Goal: Information Seeking & Learning: Check status

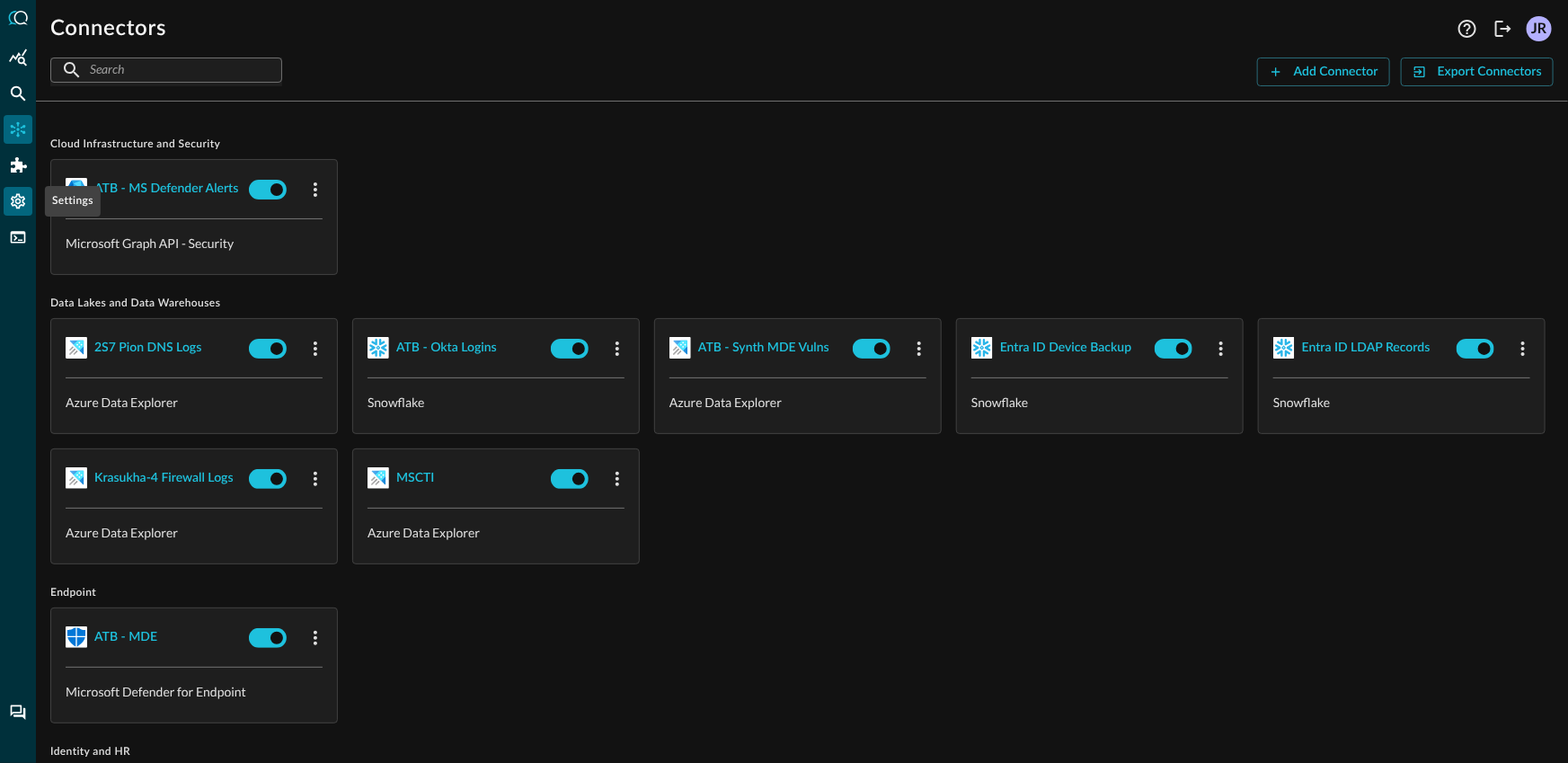
click at [19, 202] on icon "Settings" at bounding box center [18, 201] width 14 height 15
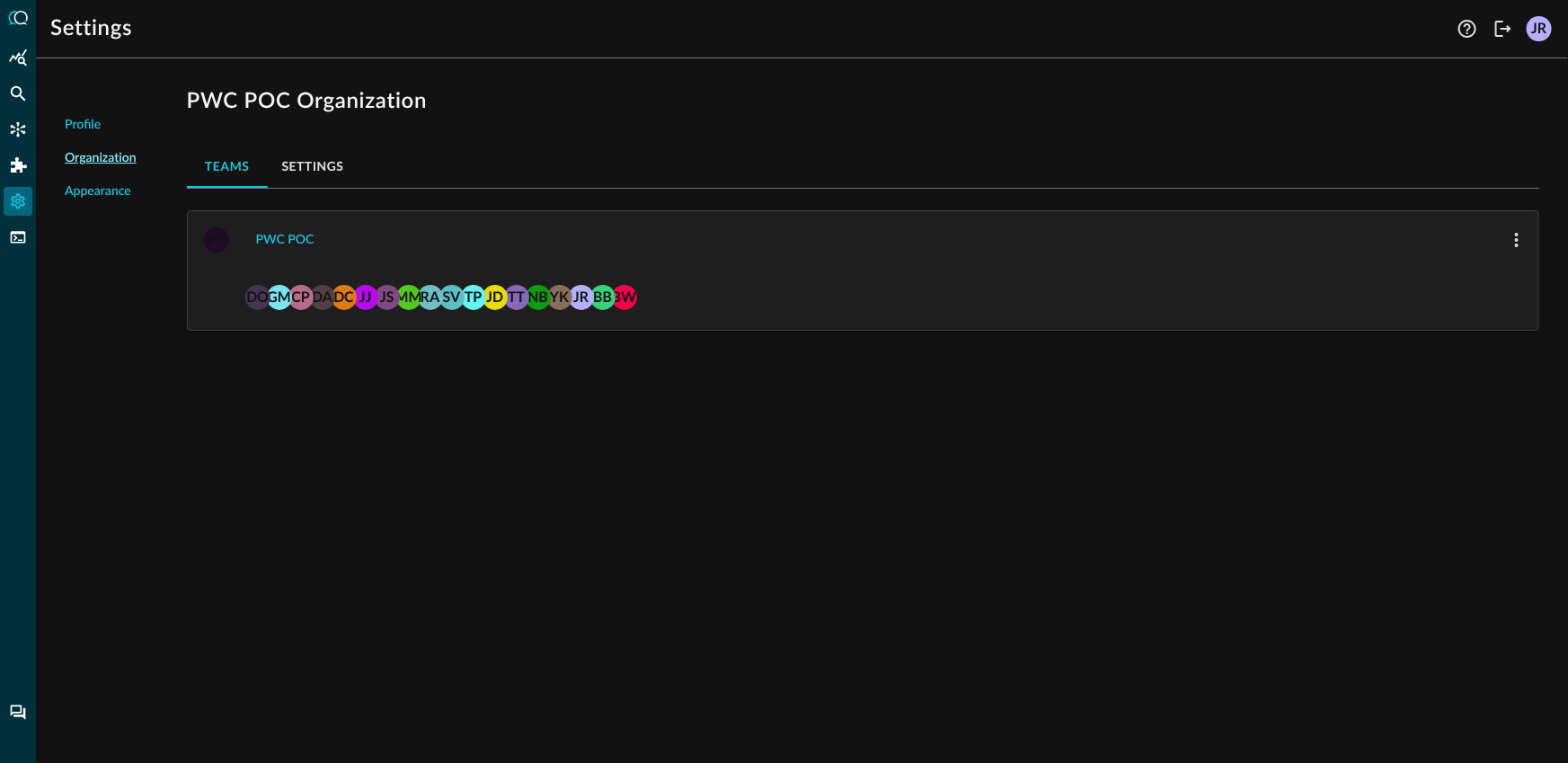
click at [107, 265] on link "Audit Logs" at bounding box center [100, 267] width 71 height 38
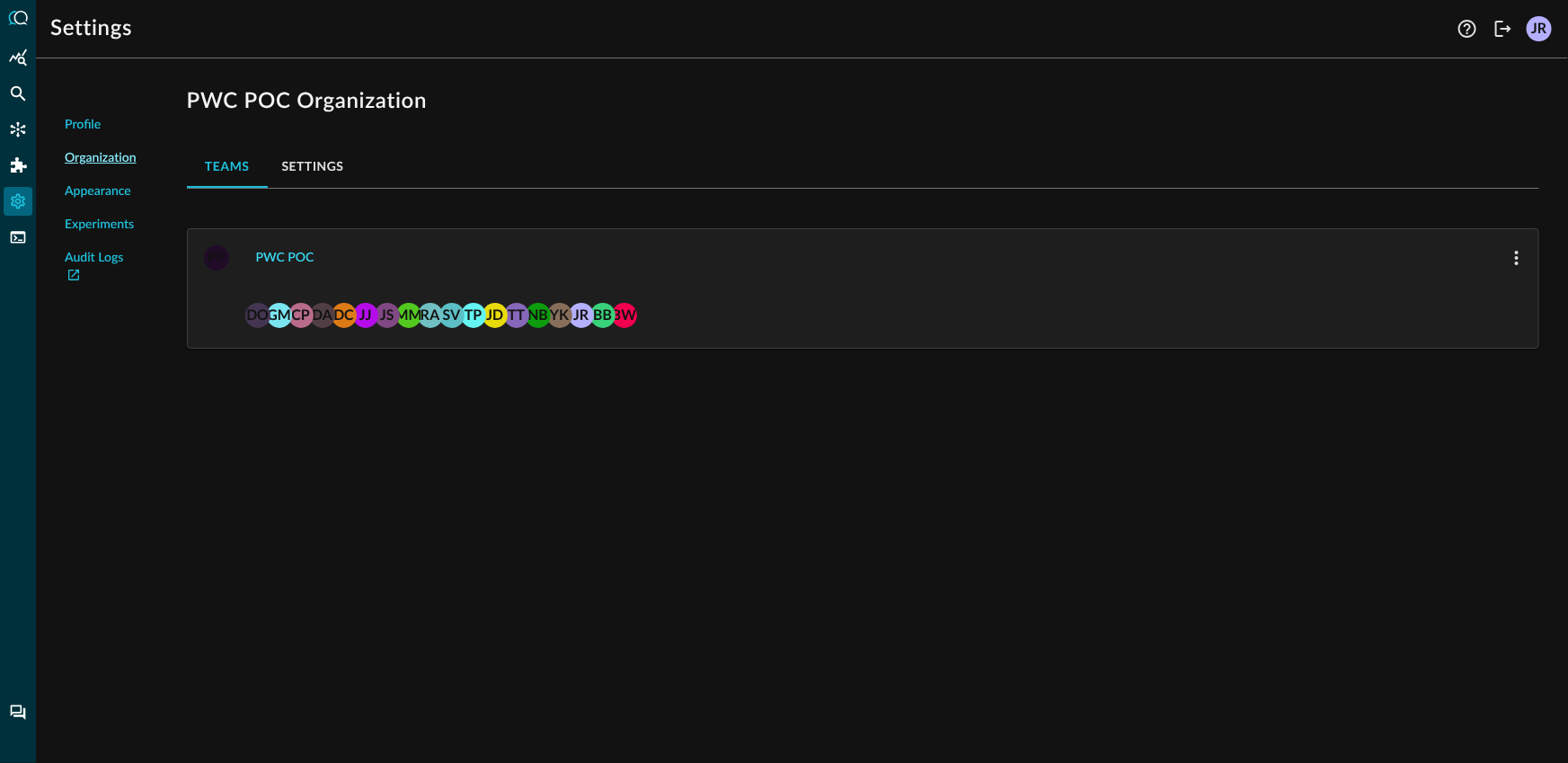
click at [275, 252] on div "PWC POC" at bounding box center [285, 258] width 58 height 22
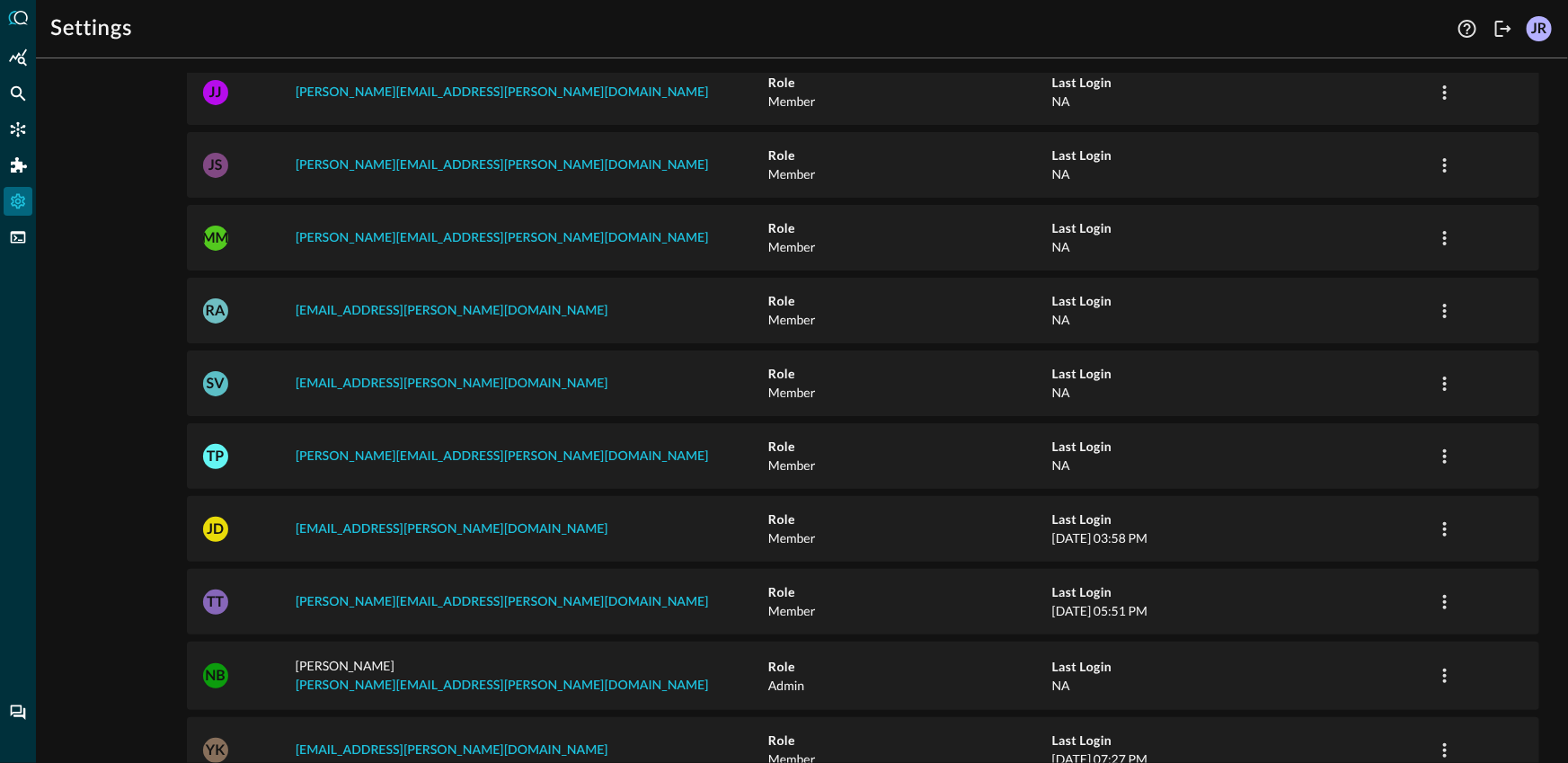
scroll to position [511, 0]
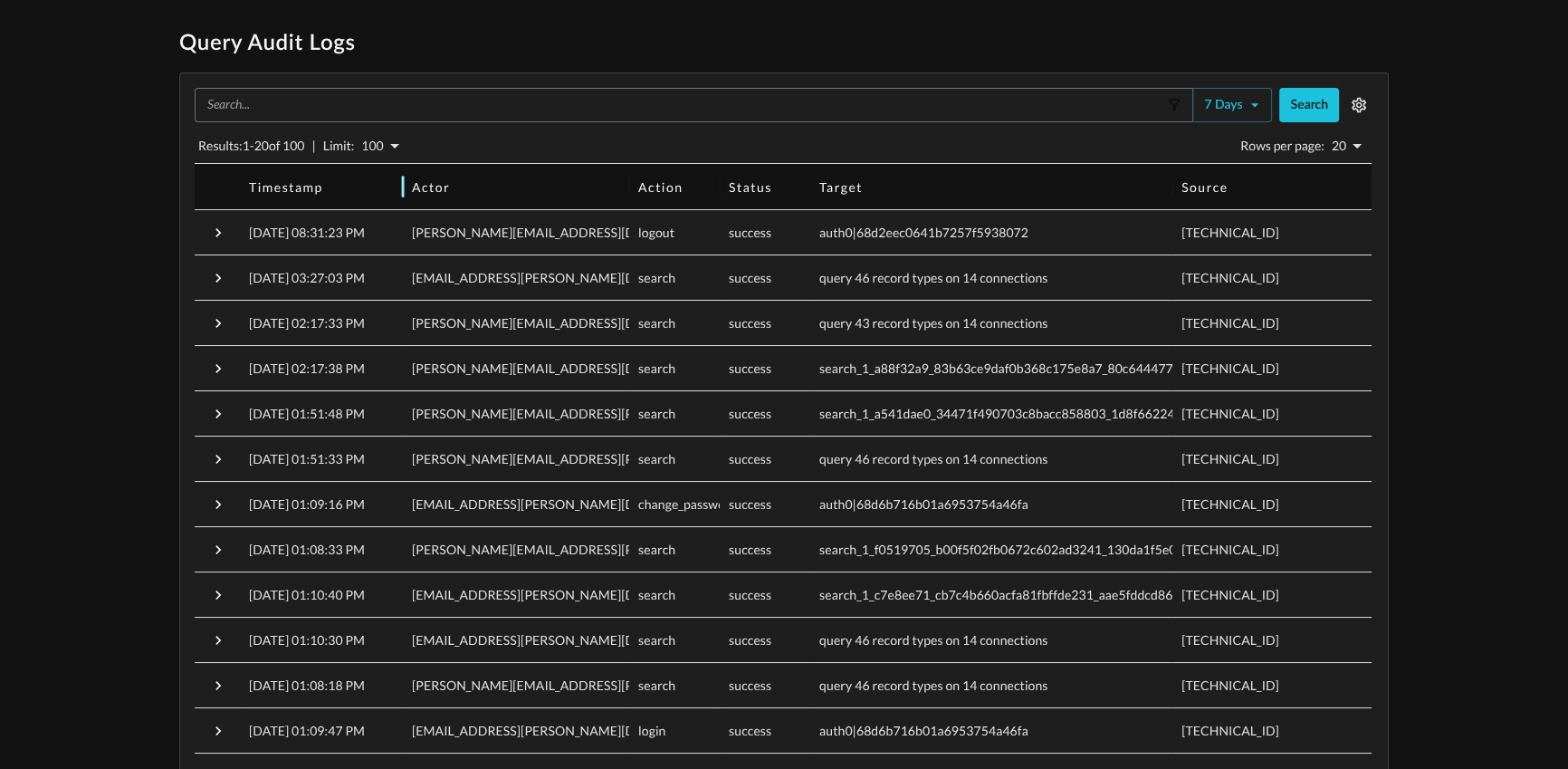
click at [325, 191] on div at bounding box center [325, 186] width 0 height 22
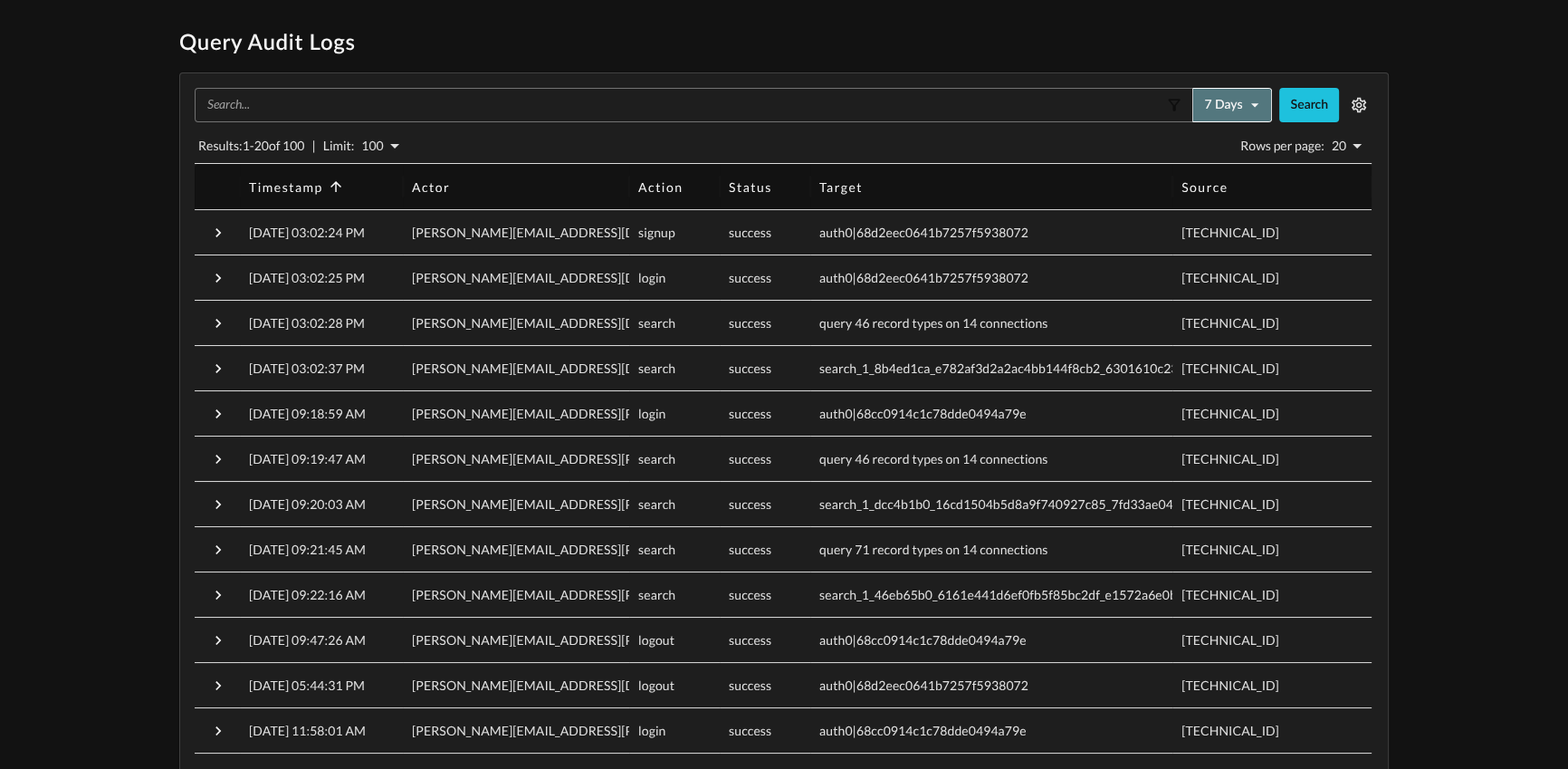
click at [1222, 107] on button "7 days" at bounding box center [1232, 105] width 80 height 35
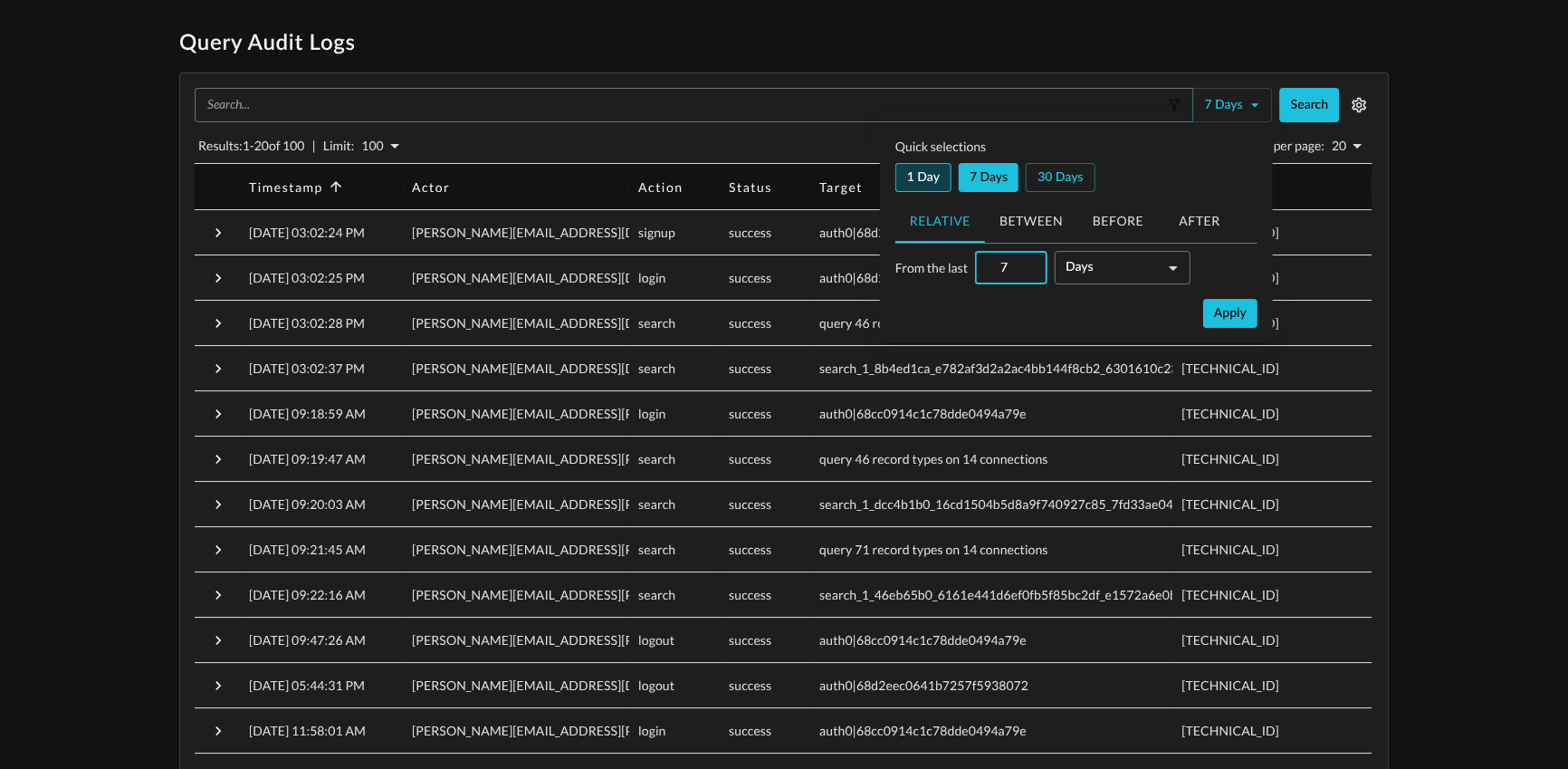
click at [936, 183] on button "1 day" at bounding box center [923, 177] width 56 height 29
type input "1"
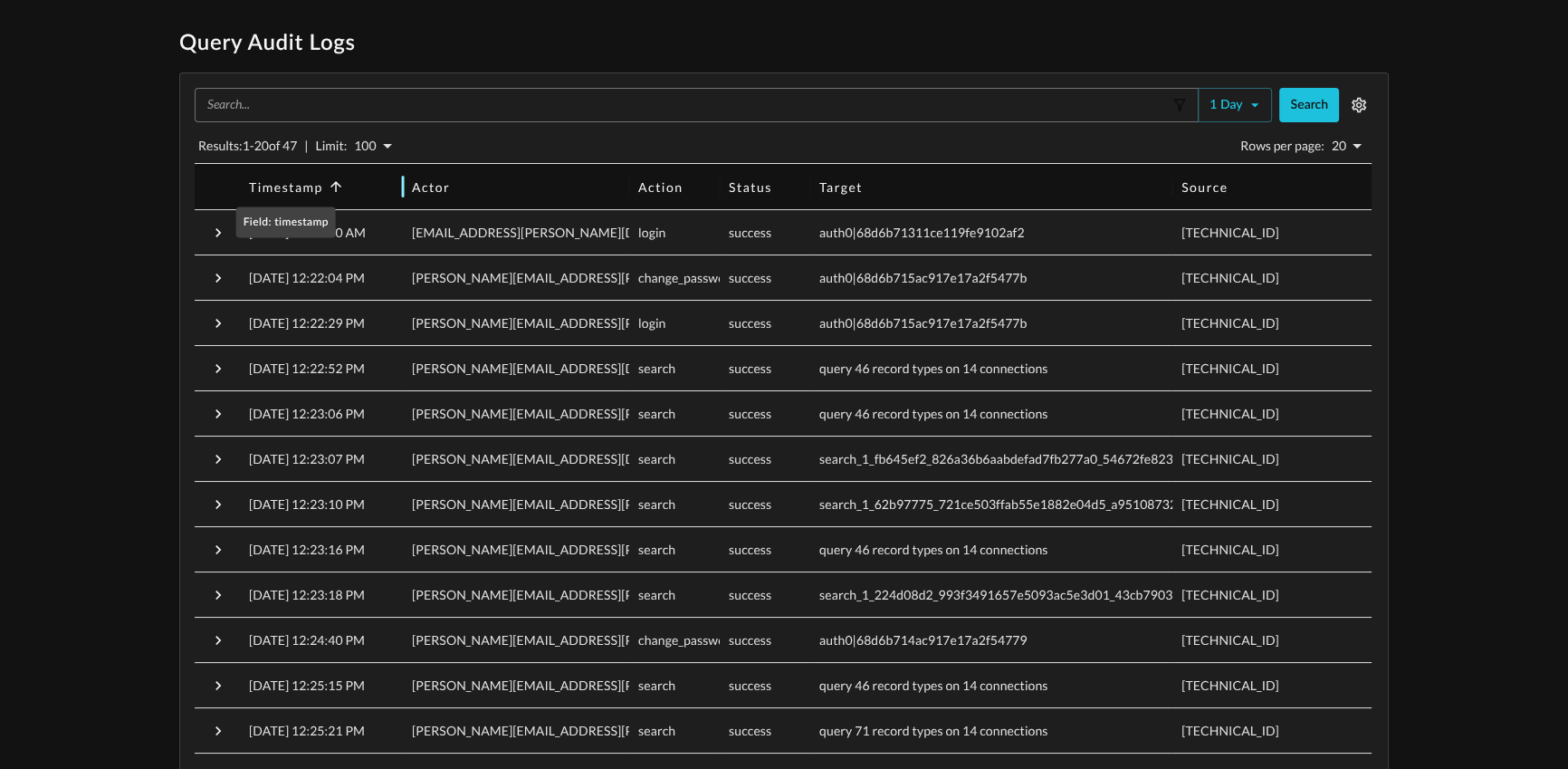
click at [294, 184] on div "Timestamp" at bounding box center [285, 187] width 74 height 15
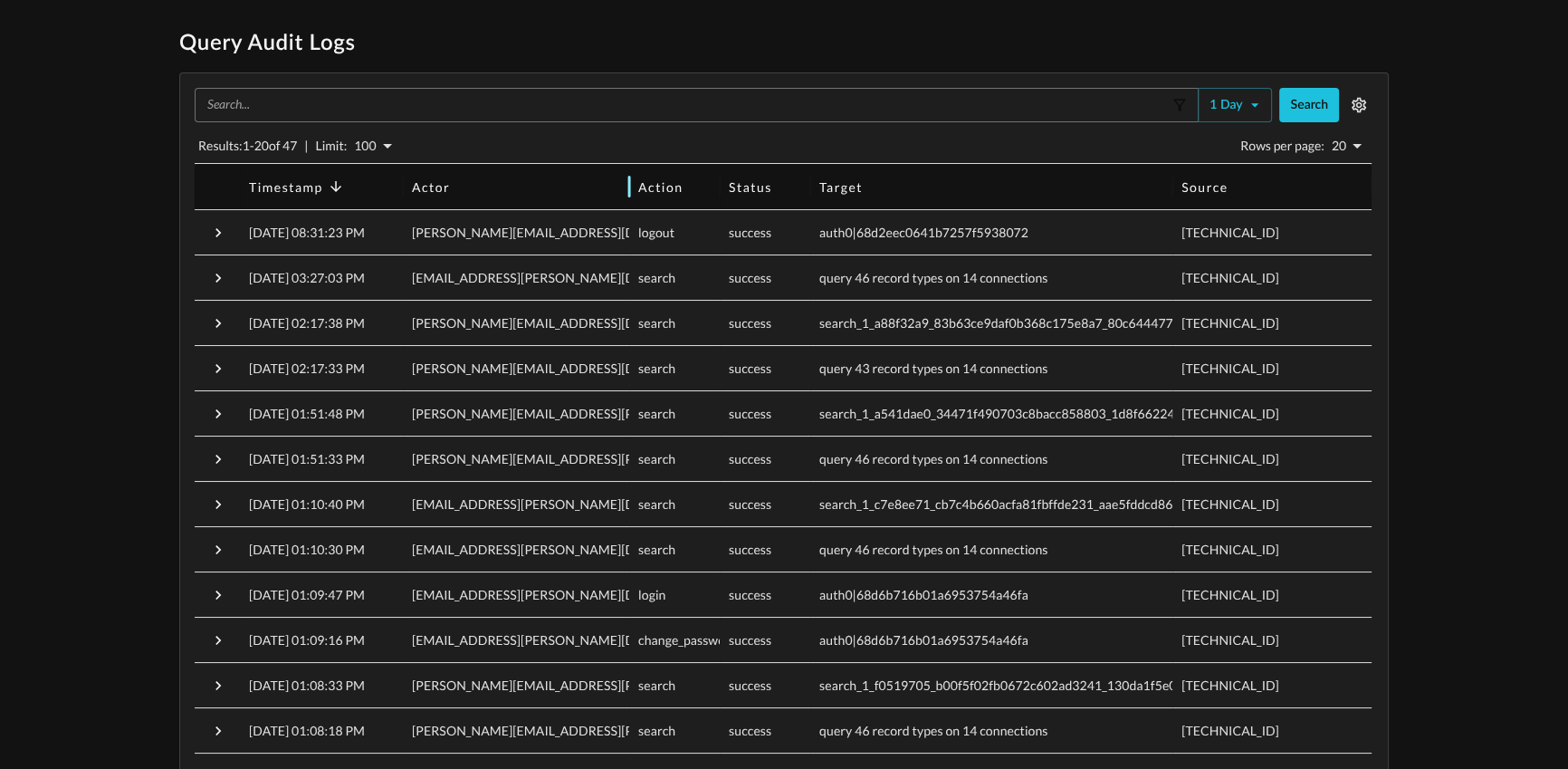
click at [444, 192] on div "Actor" at bounding box center [430, 187] width 38 height 15
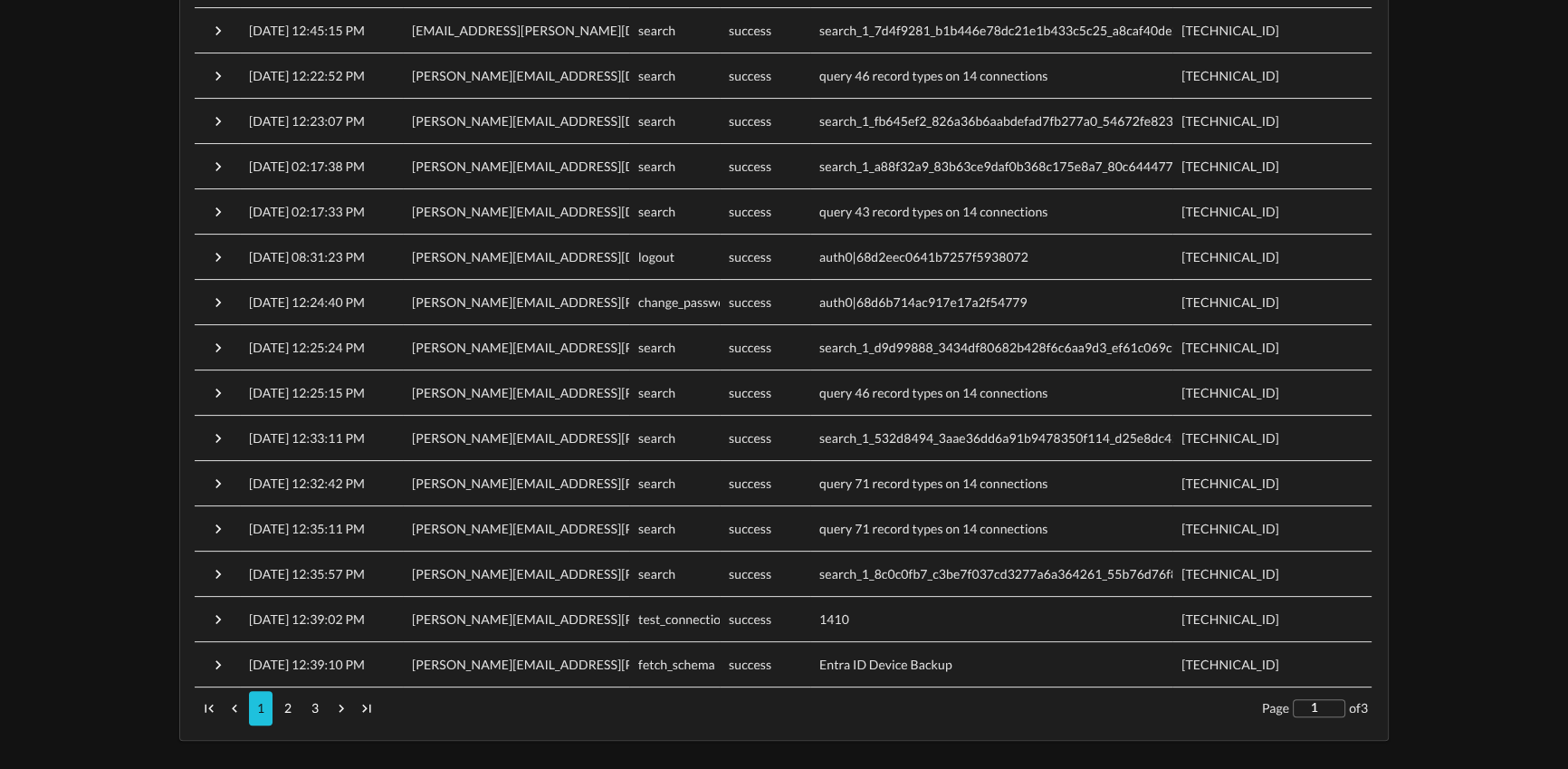
scroll to position [428, 0]
click at [288, 707] on p "2" at bounding box center [288, 707] width 7 height 18
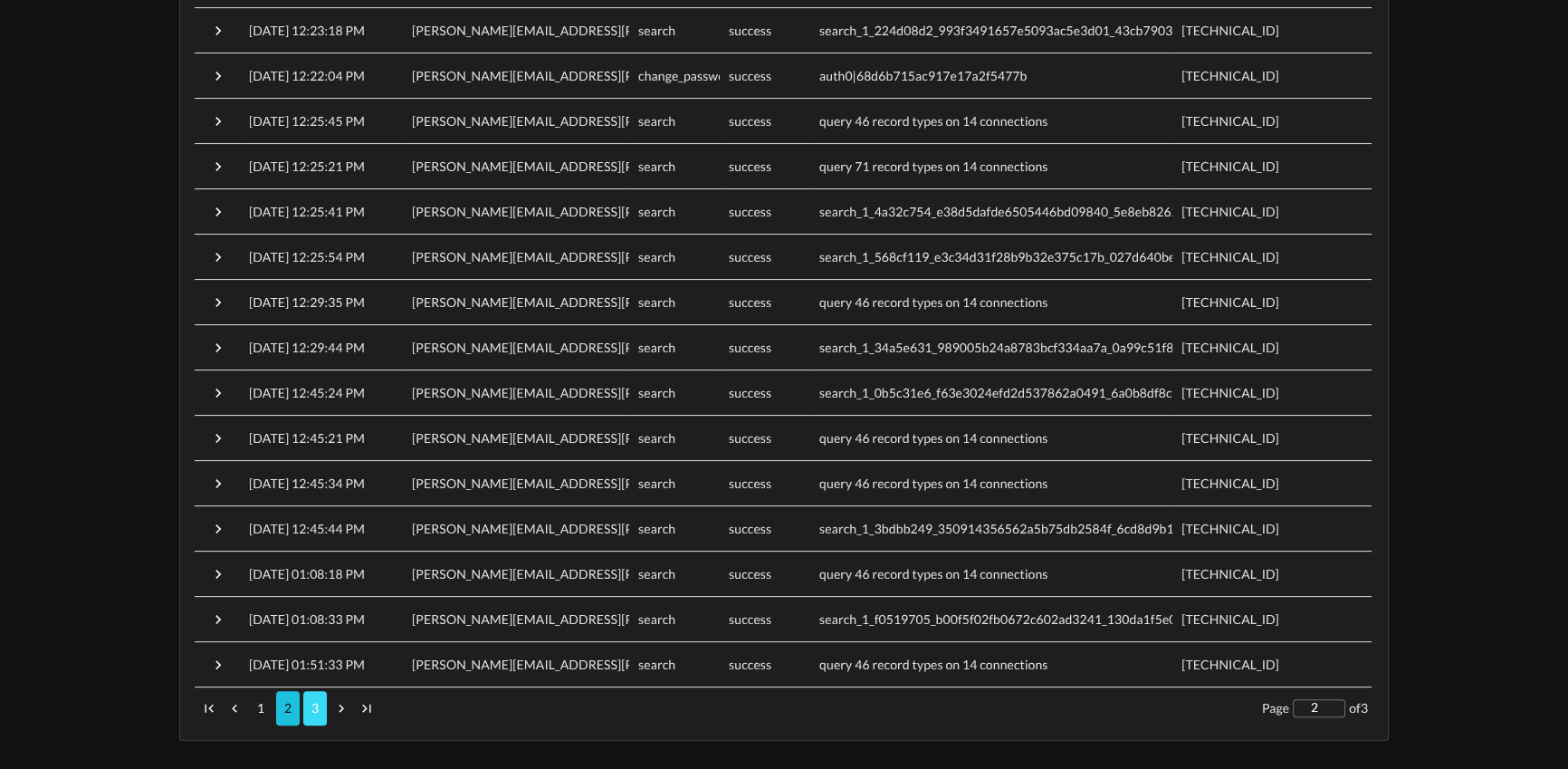
click at [316, 718] on button "3" at bounding box center [314, 708] width 23 height 35
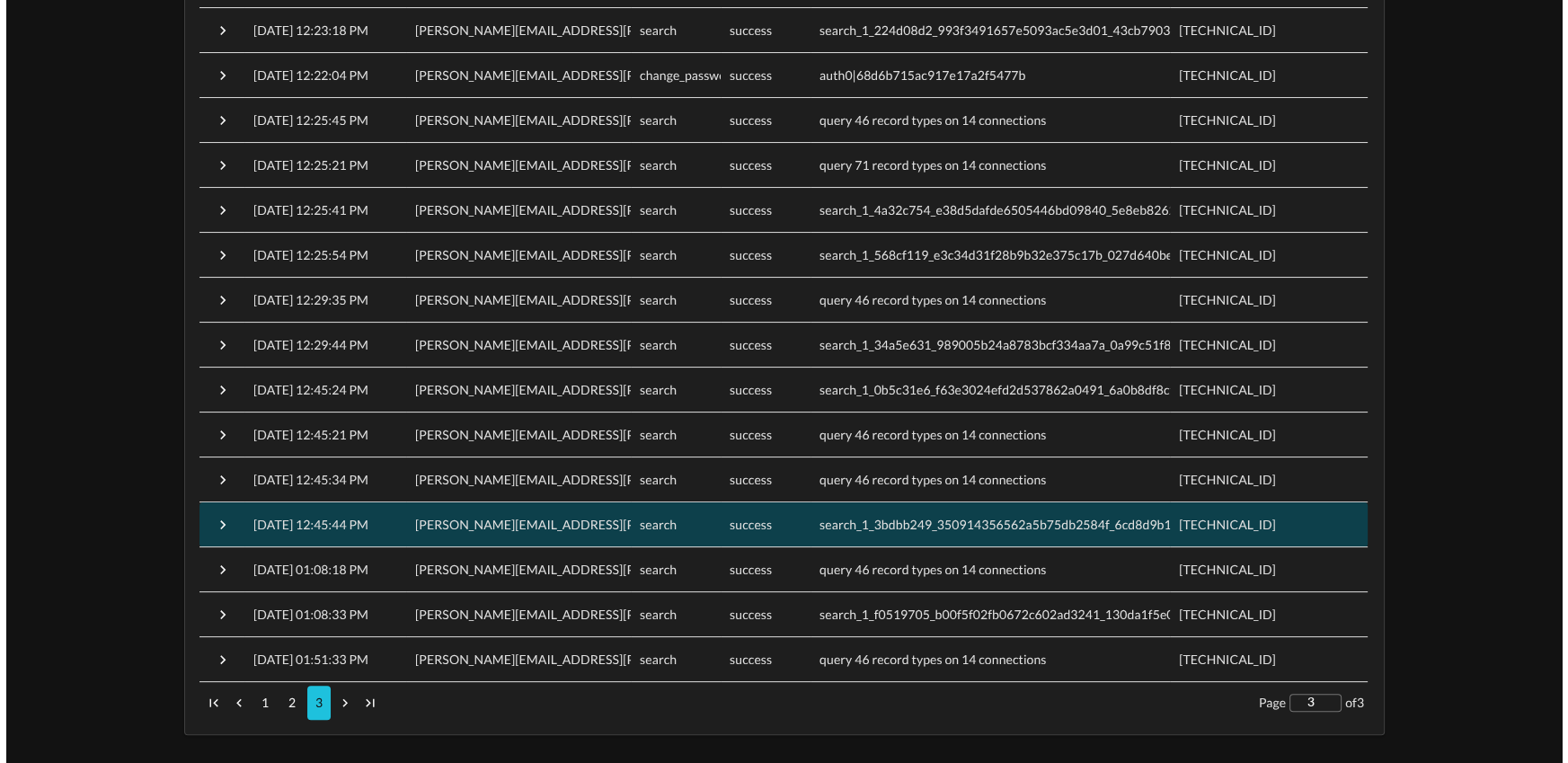
scroll to position [0, 0]
